Goal: Transaction & Acquisition: Purchase product/service

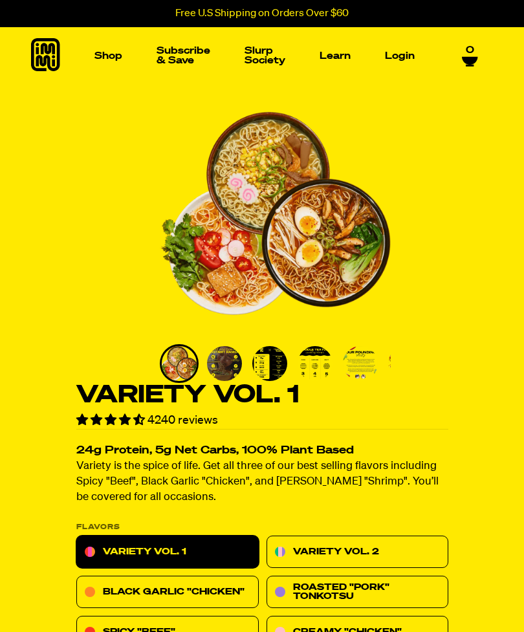
click at [72, 171] on img "Main navigation" at bounding box center [68, 152] width 87 height 87
click at [195, 158] on img "Main navigation" at bounding box center [197, 152] width 87 height 87
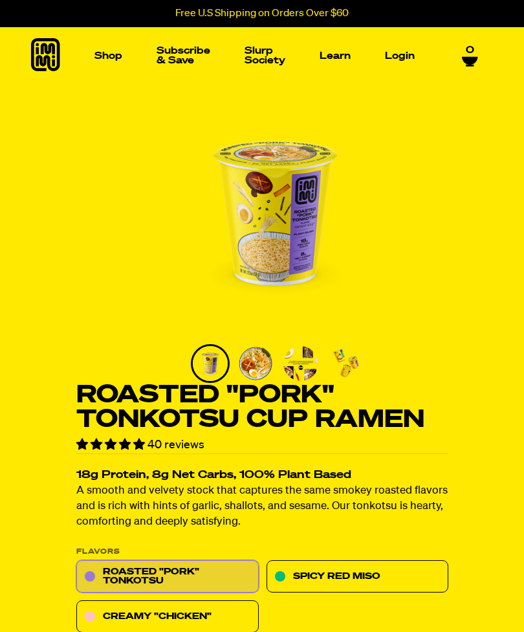
click at [344, 159] on img "Main navigation" at bounding box center [326, 152] width 87 height 87
